Goal: Navigation & Orientation: Find specific page/section

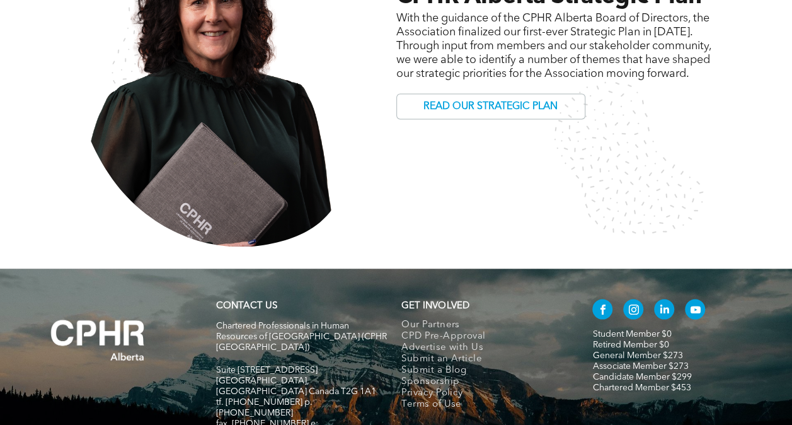
scroll to position [1091, 0]
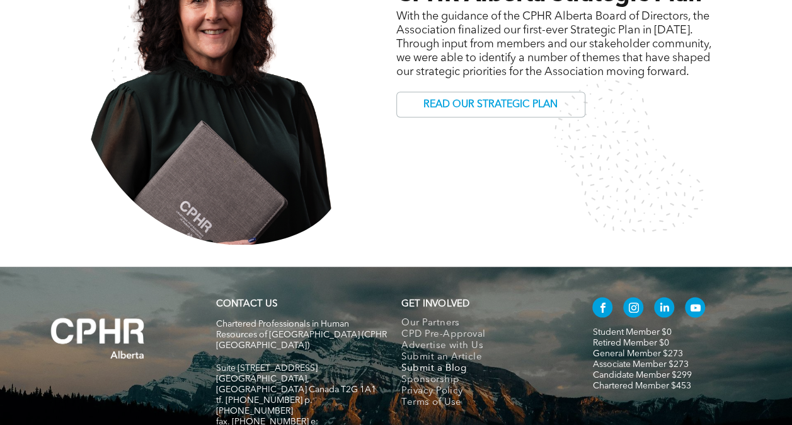
click at [430, 362] on span "Submit a Blog" at bounding box center [433, 367] width 65 height 11
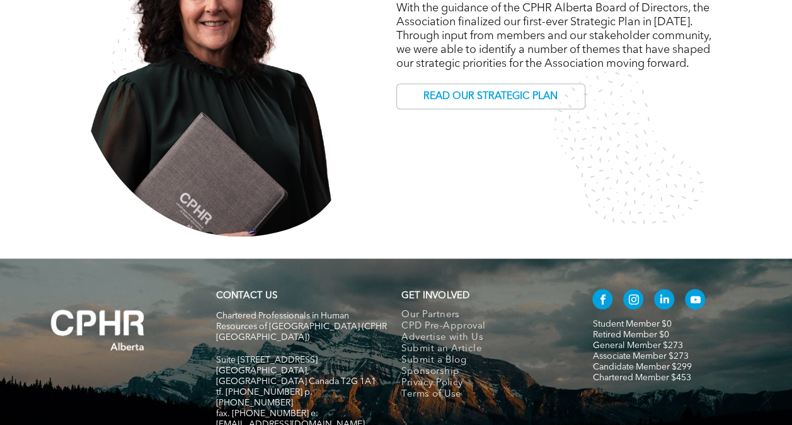
scroll to position [0, 0]
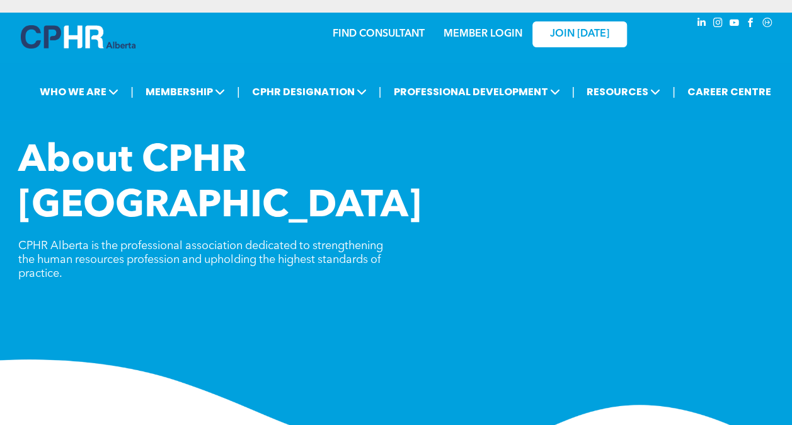
click at [364, 42] on div "FIND CONSULTANT" at bounding box center [387, 30] width 108 height 23
click at [355, 36] on link "FIND CONSULTANT" at bounding box center [379, 34] width 92 height 10
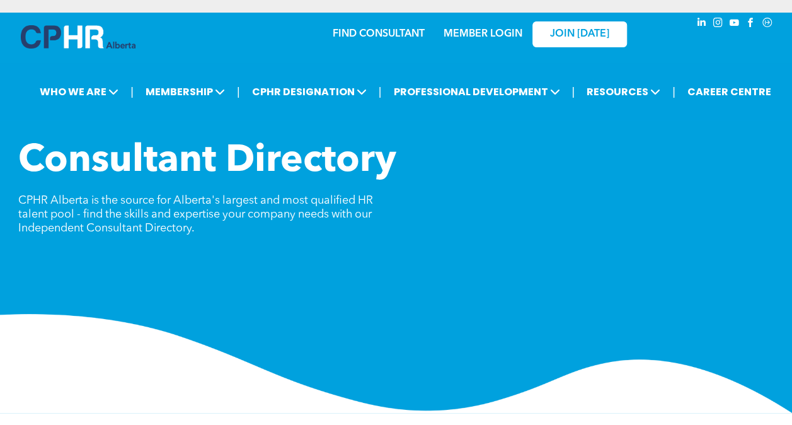
click at [301, 176] on span "Consultant Directory" at bounding box center [207, 161] width 378 height 38
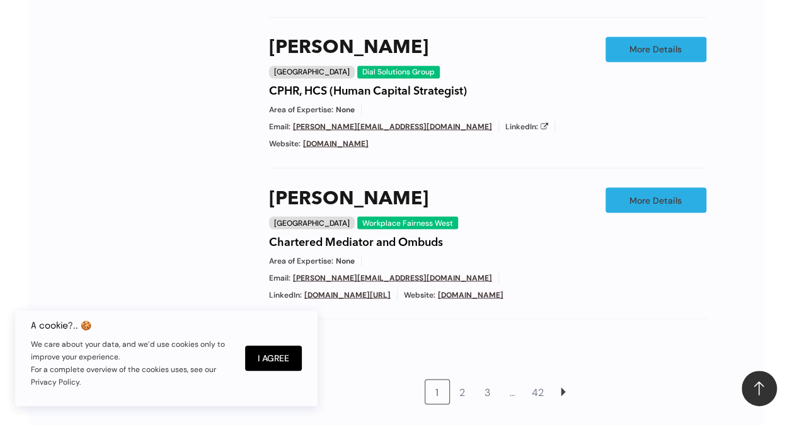
scroll to position [1062, 0]
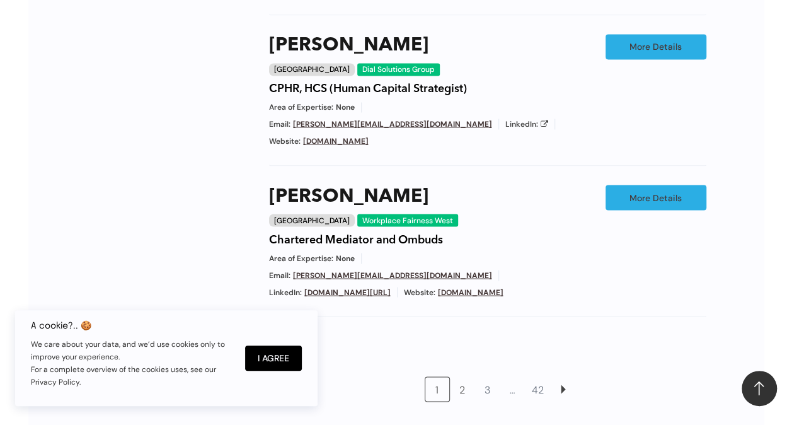
click at [465, 377] on link "2" at bounding box center [463, 389] width 24 height 24
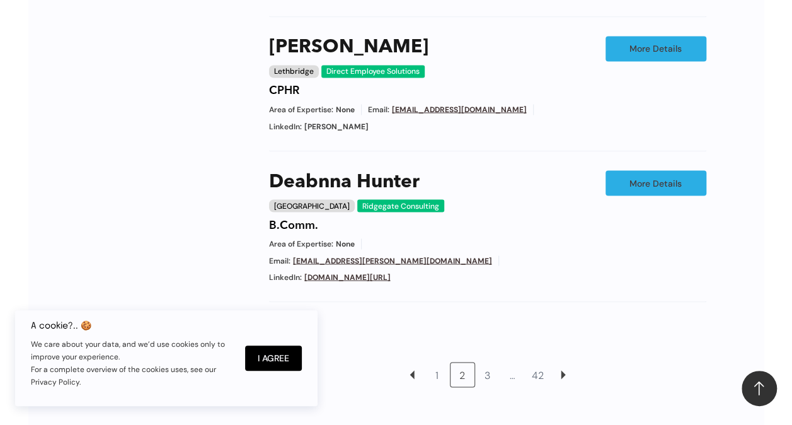
scroll to position [1037, 0]
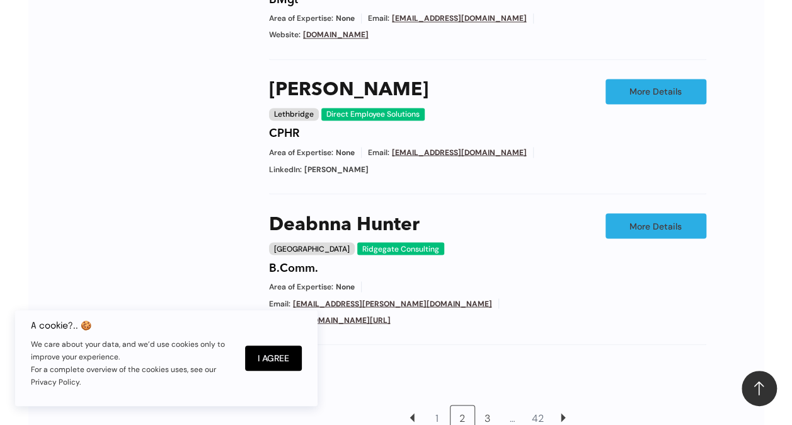
click at [492, 405] on link "3" at bounding box center [488, 417] width 24 height 24
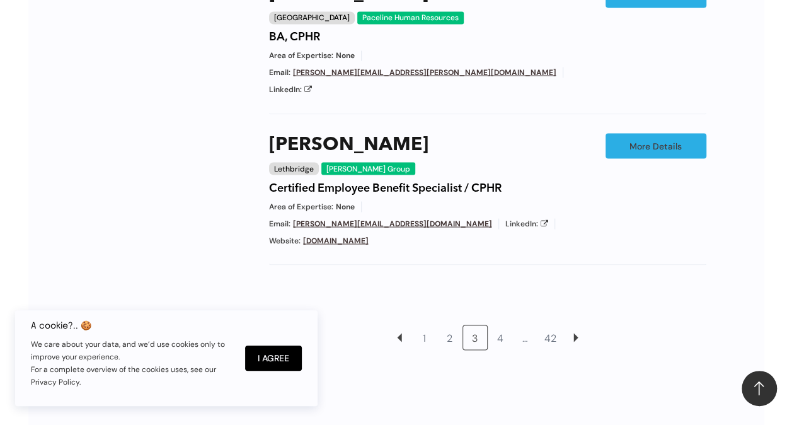
scroll to position [1328, 0]
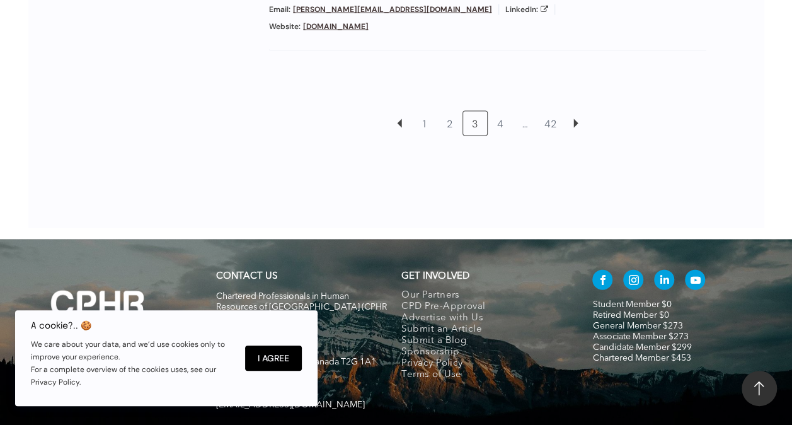
click at [442, 270] on div "GET INVOLVED" at bounding box center [488, 277] width 175 height 14
click at [446, 272] on span "GET INVOLVED" at bounding box center [434, 276] width 67 height 9
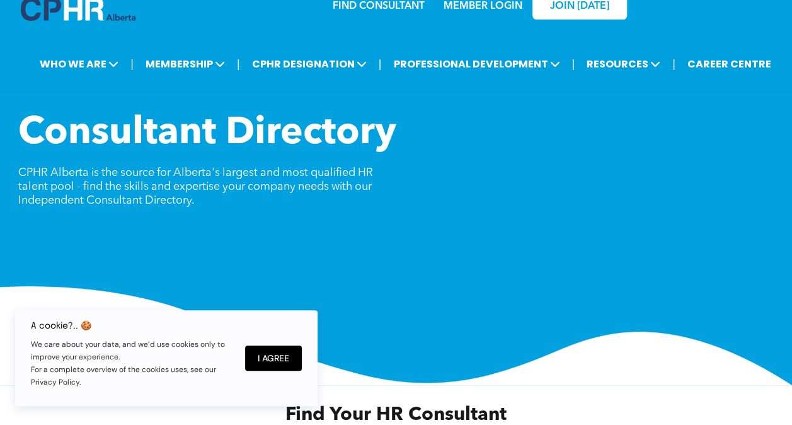
scroll to position [0, 0]
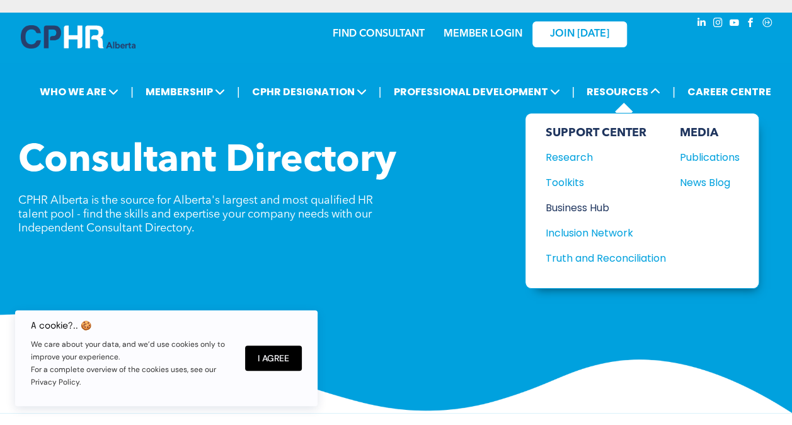
click at [576, 200] on div "Business Hub" at bounding box center [600, 208] width 108 height 16
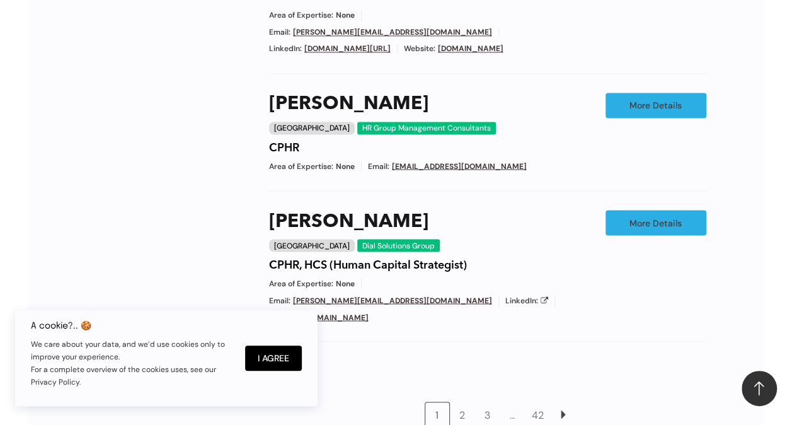
scroll to position [1062, 0]
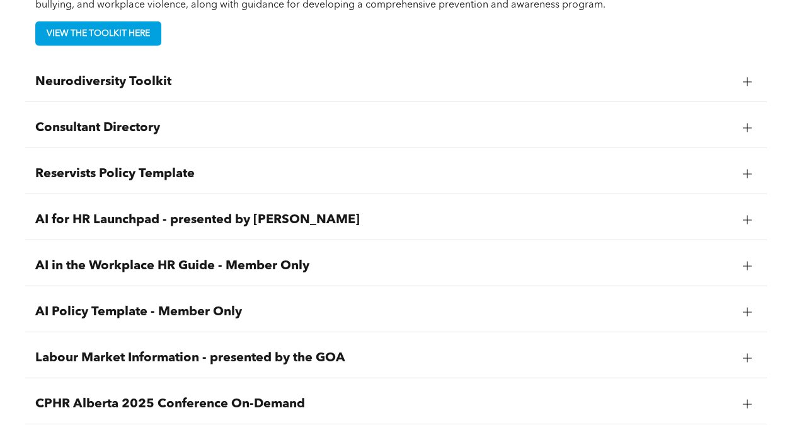
scroll to position [1625, 0]
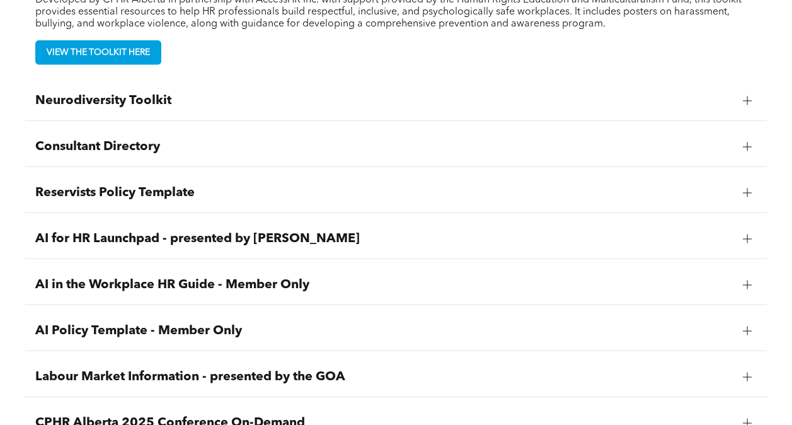
click at [755, 98] on div at bounding box center [747, 100] width 19 height 19
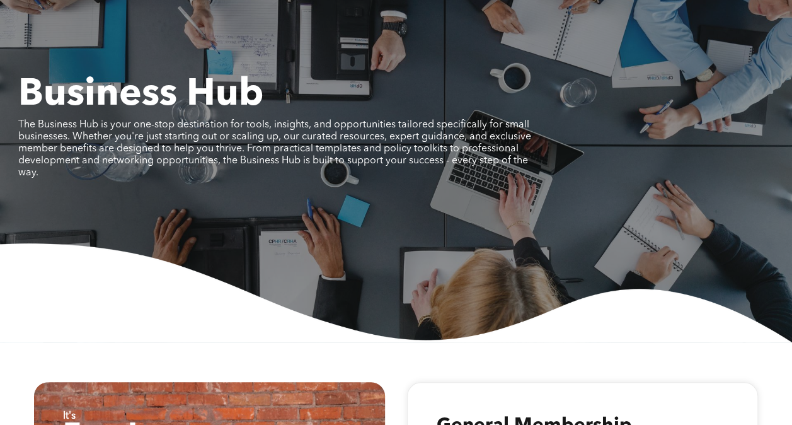
scroll to position [0, 0]
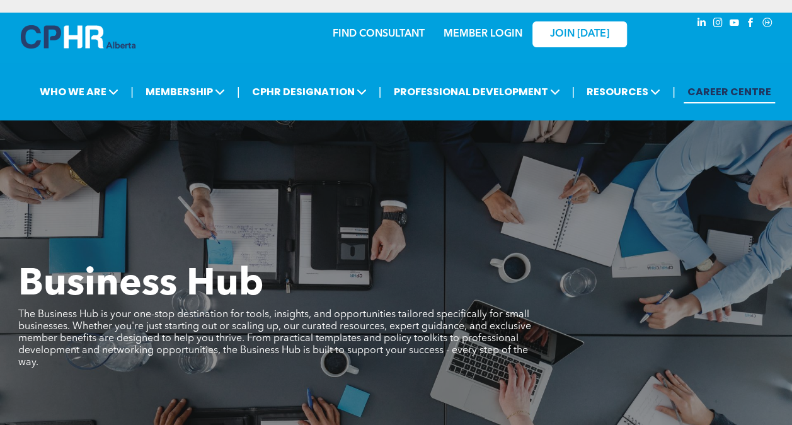
click at [717, 91] on link "CAREER CENTRE" at bounding box center [729, 91] width 91 height 23
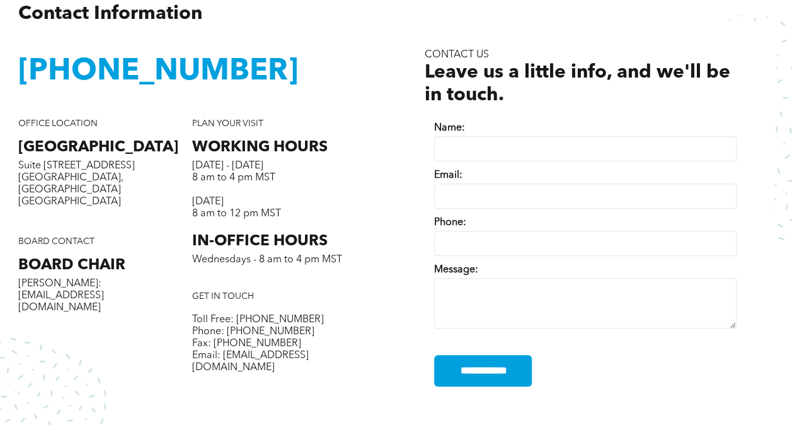
scroll to position [454, 0]
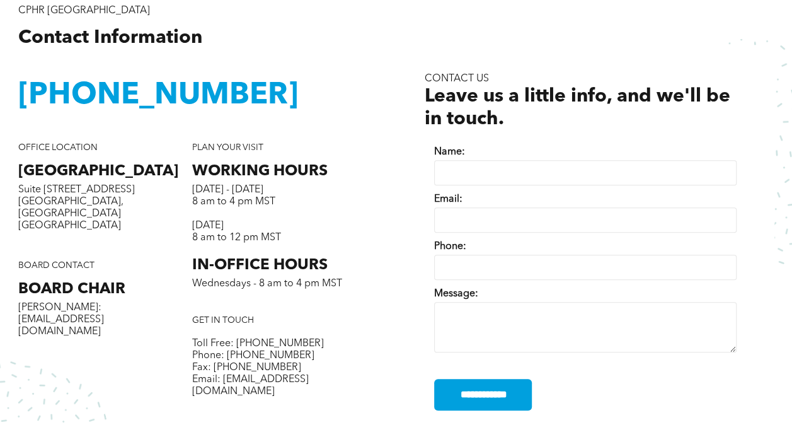
click at [271, 289] on span "Wednesdays - 8 am to 4 pm MST" at bounding box center [267, 284] width 150 height 10
click at [81, 302] on span "[PERSON_NAME]: [EMAIL_ADDRESS][DOMAIN_NAME]" at bounding box center [61, 319] width 86 height 34
